Goal: Entertainment & Leisure: Consume media (video, audio)

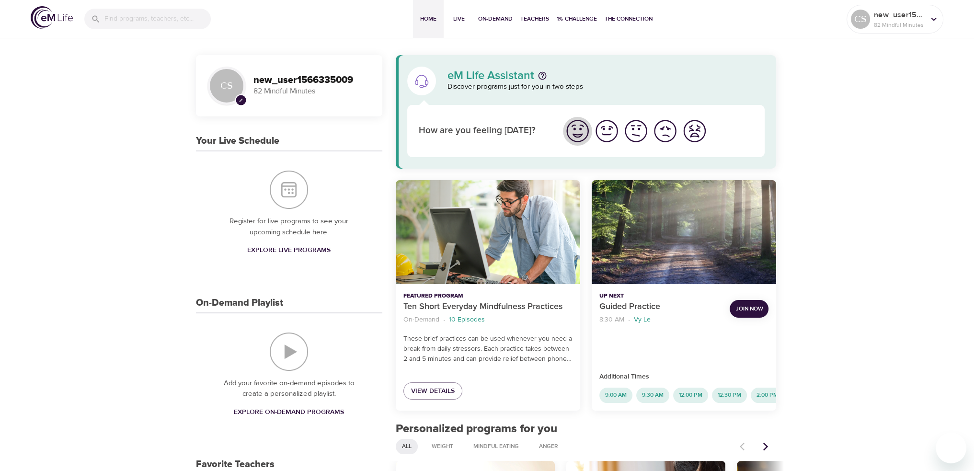
click at [571, 128] on img "I'm feeling great" at bounding box center [577, 131] width 26 height 26
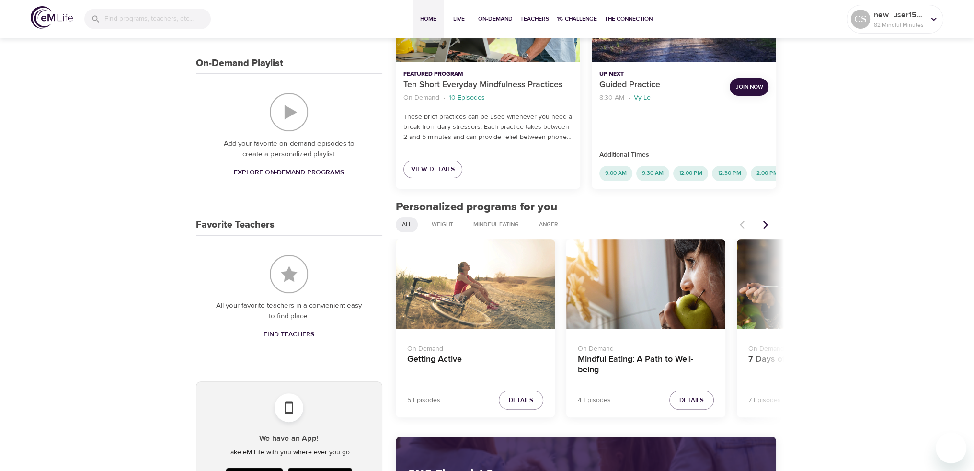
scroll to position [287, 0]
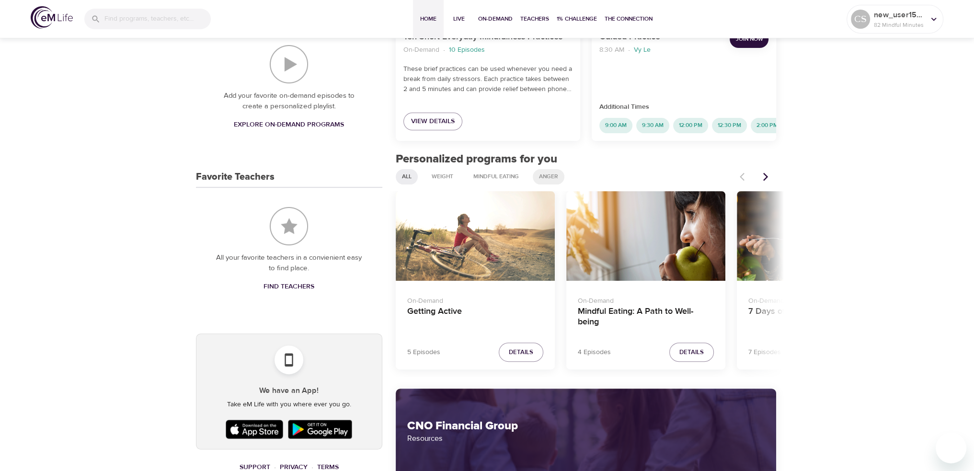
click at [546, 181] on span "Anger" at bounding box center [548, 176] width 31 height 8
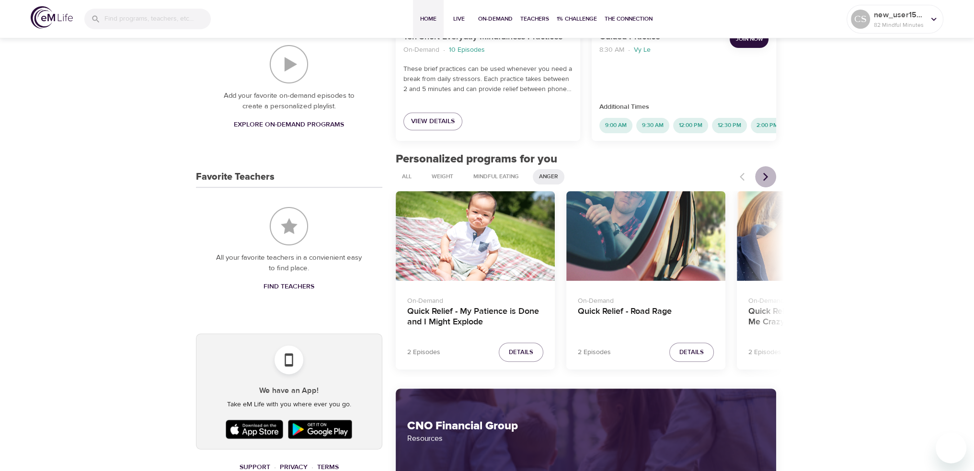
click at [763, 182] on icon "Next items" at bounding box center [766, 177] width 10 height 10
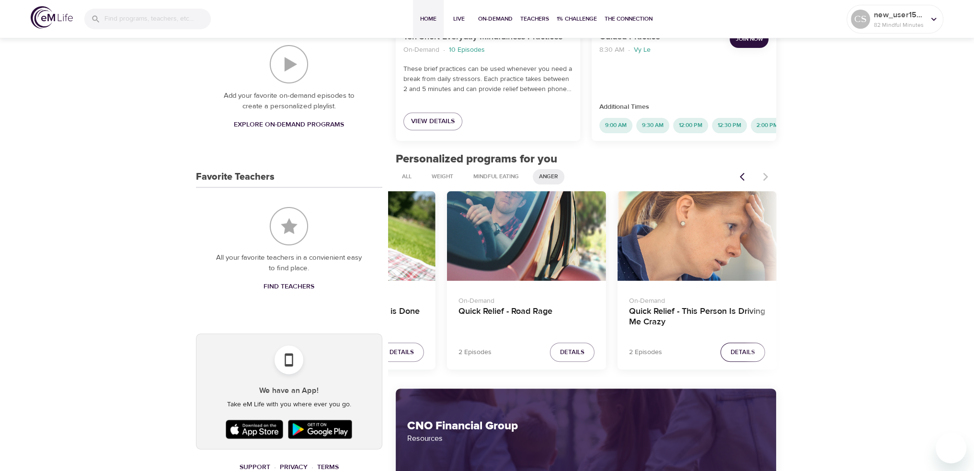
click at [745, 356] on span "Details" at bounding box center [742, 352] width 24 height 11
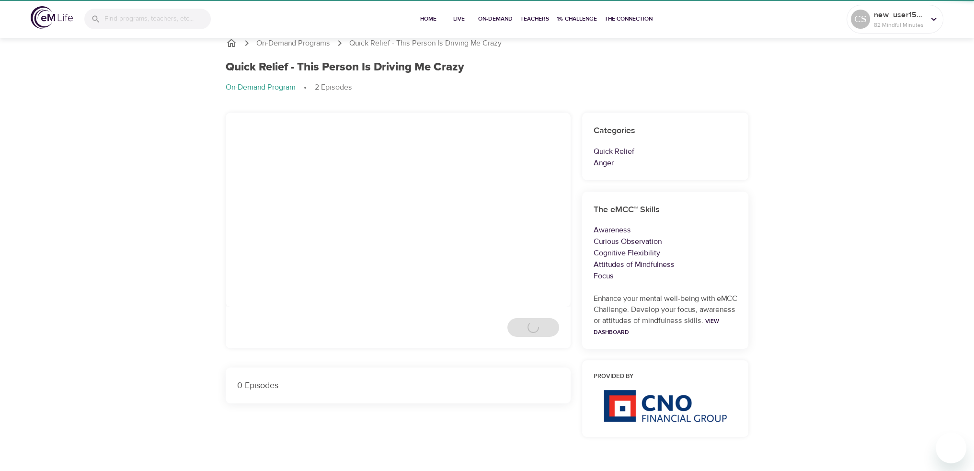
scroll to position [208, 0]
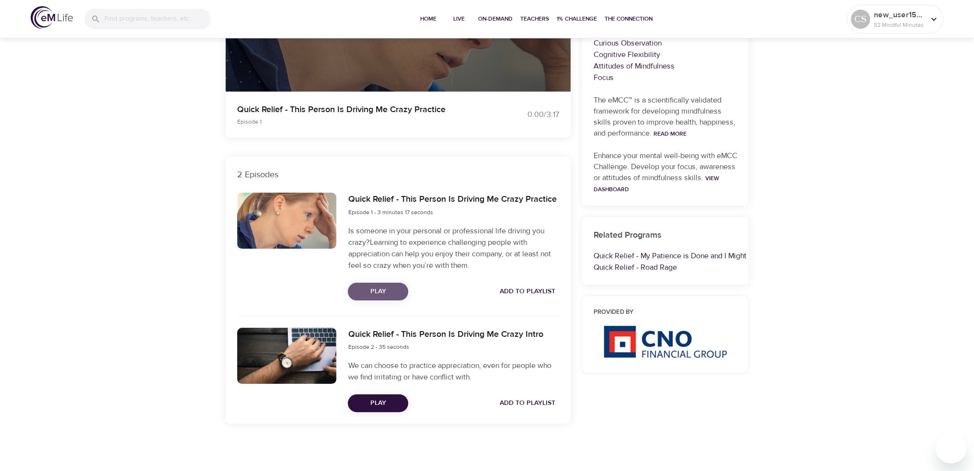
click at [359, 291] on span "Play" at bounding box center [377, 291] width 45 height 12
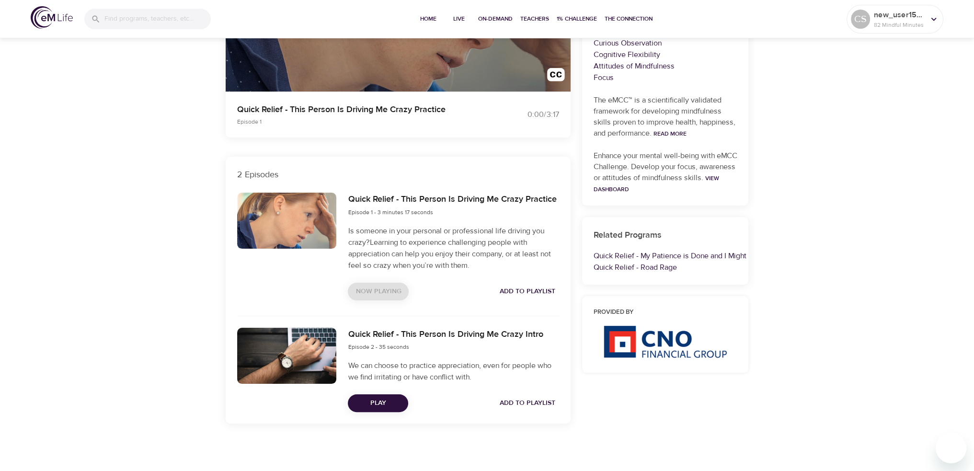
scroll to position [0, 0]
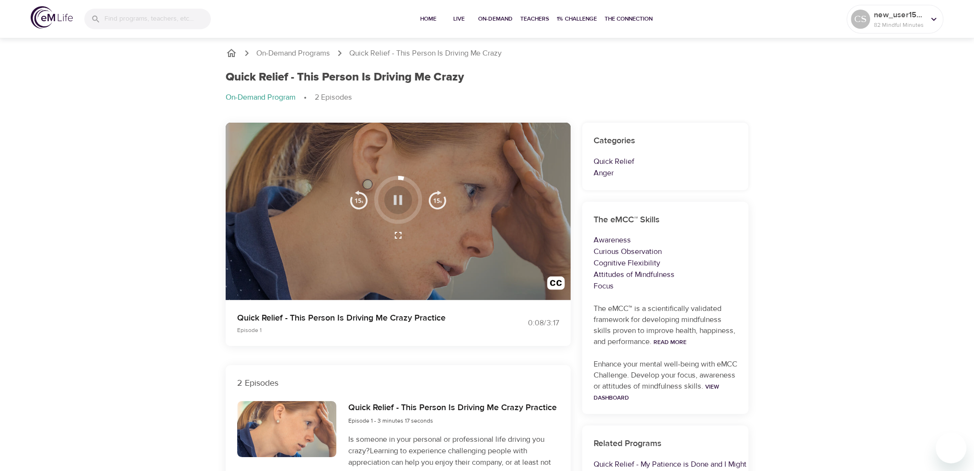
click at [398, 199] on icon "button" at bounding box center [397, 200] width 17 height 17
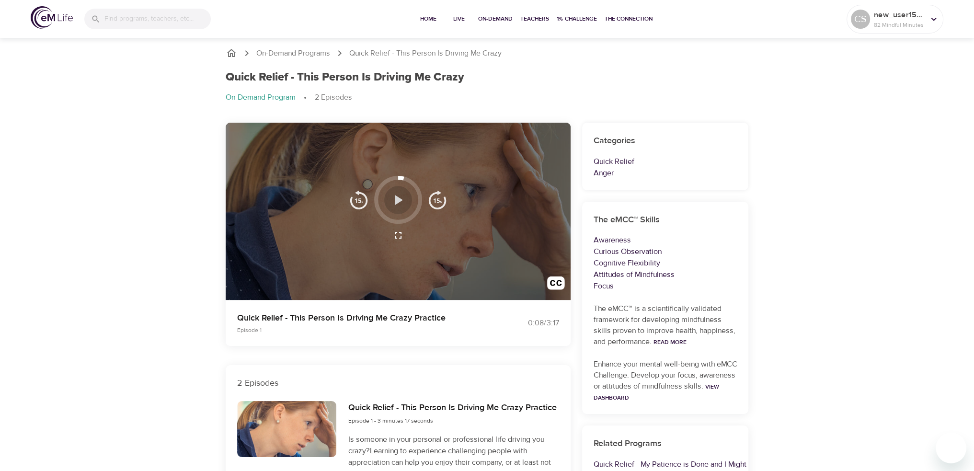
click at [398, 199] on icon "button" at bounding box center [399, 200] width 8 height 10
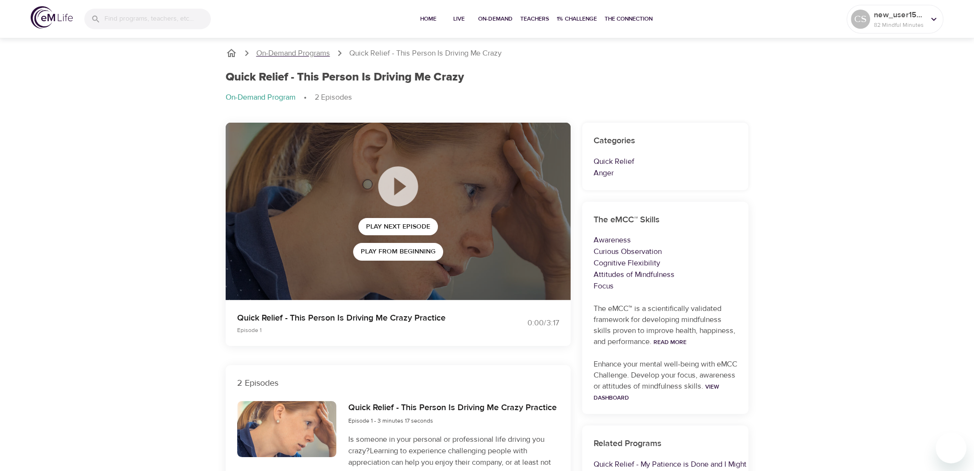
click at [318, 51] on p "On-Demand Programs" at bounding box center [293, 53] width 74 height 11
